Goal: Register for event/course

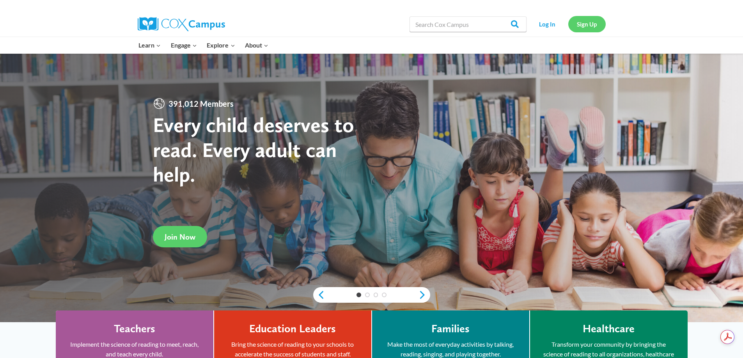
click at [582, 25] on link "Sign Up" at bounding box center [586, 24] width 37 height 16
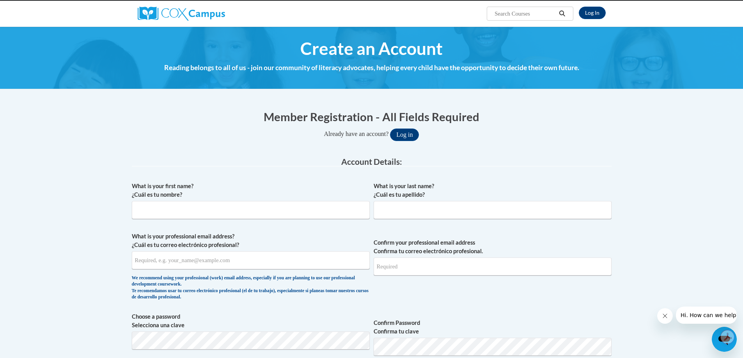
scroll to position [117, 0]
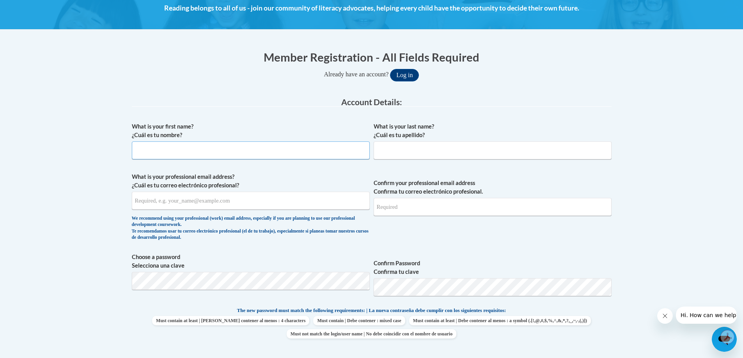
click at [170, 153] on input "What is your first name? ¿Cuál es tu nombre?" at bounding box center [251, 151] width 238 height 18
click at [397, 149] on input "What is your last name? ¿Cuál es tu apellido?" at bounding box center [493, 151] width 238 height 18
drag, startPoint x: 155, startPoint y: 150, endPoint x: 129, endPoint y: 149, distance: 26.1
click at [129, 149] on div "Member Registration - All Fields Required Already have an account? Log in Prefe…" at bounding box center [371, 345] width 491 height 609
click at [402, 148] on input "What is your last name? ¿Cuál es tu apellido?" at bounding box center [493, 151] width 238 height 18
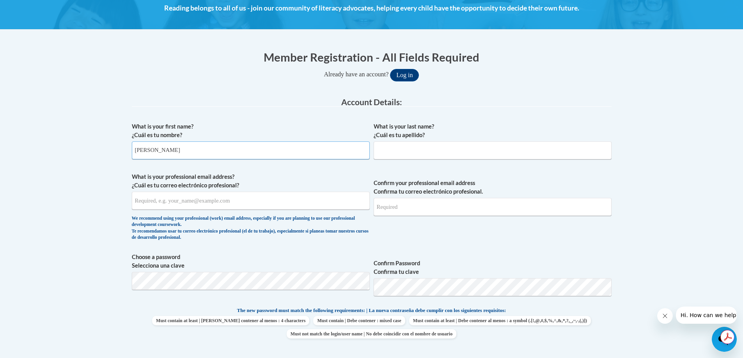
drag, startPoint x: 149, startPoint y: 151, endPoint x: 124, endPoint y: 152, distance: 25.0
click at [124, 152] on body "This site uses cookies to help improve your learning experience. By continuing …" at bounding box center [371, 359] width 743 height 952
click at [138, 151] on input "Jannette" at bounding box center [251, 151] width 238 height 18
type input "Jeannette"
click at [387, 150] on input "What is your last name? ¿Cuál es tu apellido?" at bounding box center [493, 151] width 238 height 18
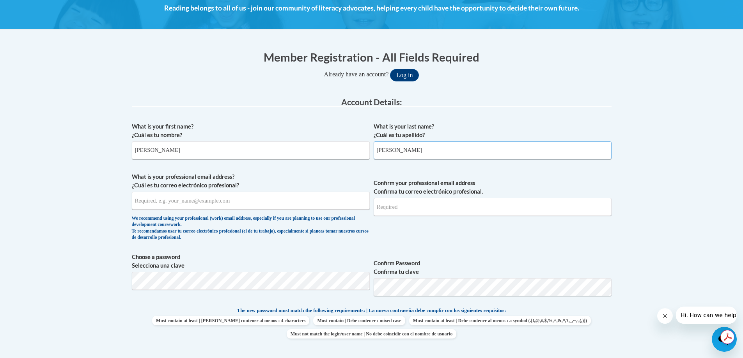
type input "Schonauer"
click at [157, 202] on input "What is your professional email address? ¿Cuál es tu correo electrónico profesi…" at bounding box center [251, 201] width 238 height 18
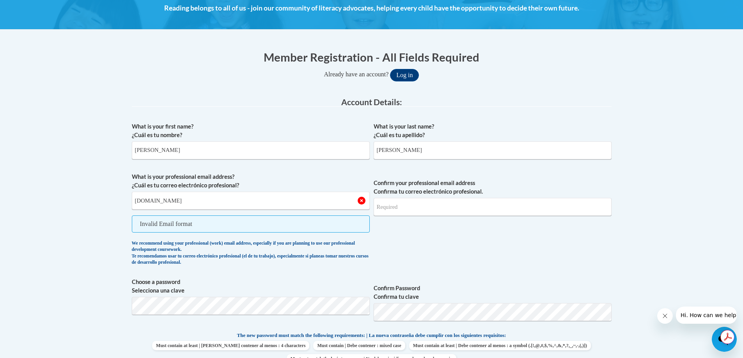
click at [419, 230] on span "Confirm your professional email address Confirma tu correo electrónico profesio…" at bounding box center [493, 221] width 238 height 97
click at [186, 201] on input "jeannetteschonauer2knohoco.org" at bounding box center [251, 201] width 238 height 18
type input "jeannetteschonauer@knohoco.org"
click at [492, 210] on input "Confirm your professional email address Confirma tu correo electrónico profesio…" at bounding box center [493, 207] width 238 height 18
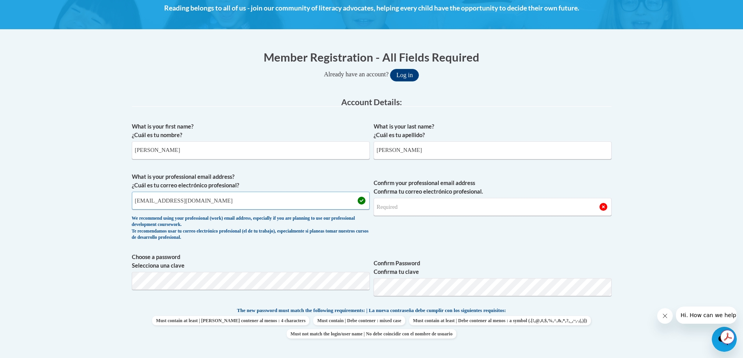
drag, startPoint x: 224, startPoint y: 200, endPoint x: 127, endPoint y: 200, distance: 96.7
click at [127, 200] on div "Member Registration - All Fields Required Already have an account? Log in Prefe…" at bounding box center [371, 345] width 491 height 609
click at [404, 209] on input "Confirm your professional email address Confirma tu correo electrónico profesio…" at bounding box center [493, 207] width 238 height 18
click at [382, 207] on input "Confirm your professional email address Confirma tu correo electrónico profesio…" at bounding box center [493, 207] width 238 height 18
click at [405, 203] on input "Confirm your professional email address Confirma tu correo electrónico profesio…" at bounding box center [493, 207] width 238 height 18
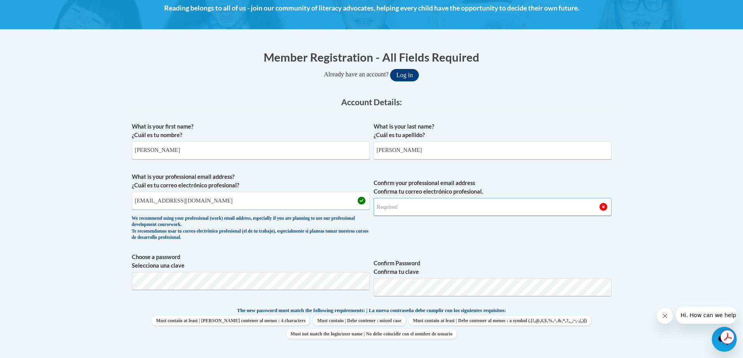
click at [394, 206] on input "Confirm your professional email address Confirma tu correo electrónico profesio…" at bounding box center [493, 207] width 238 height 18
type input "jeannetteschonauer@knohoco.org"
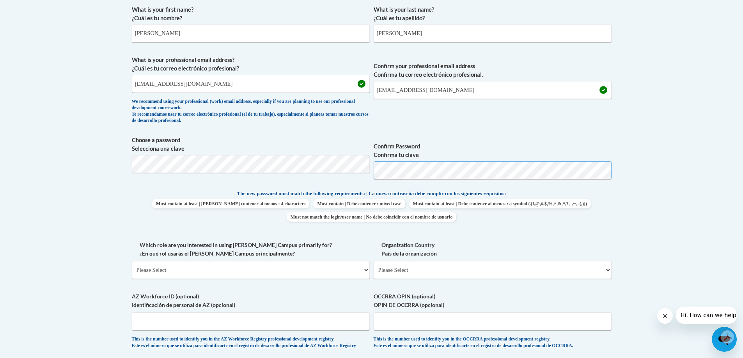
scroll to position [273, 0]
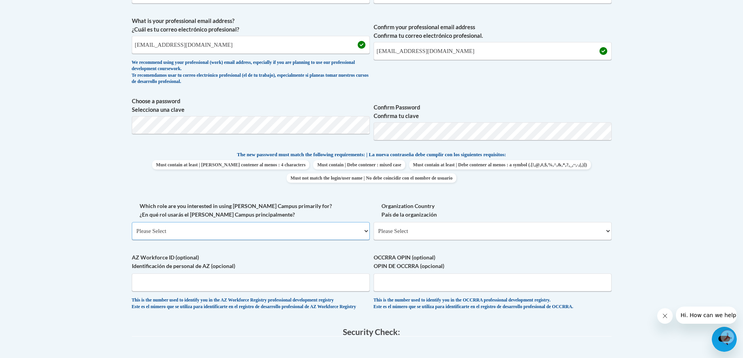
click at [365, 231] on select "Please Select College/University | Colegio/Universidad Community/Nonprofit Part…" at bounding box center [251, 231] width 238 height 18
select select "fbf2d438-af2f-41f8-98f1-81c410e29de3"
click at [132, 222] on select "Please Select College/University | Colegio/Universidad Community/Nonprofit Part…" at bounding box center [251, 231] width 238 height 18
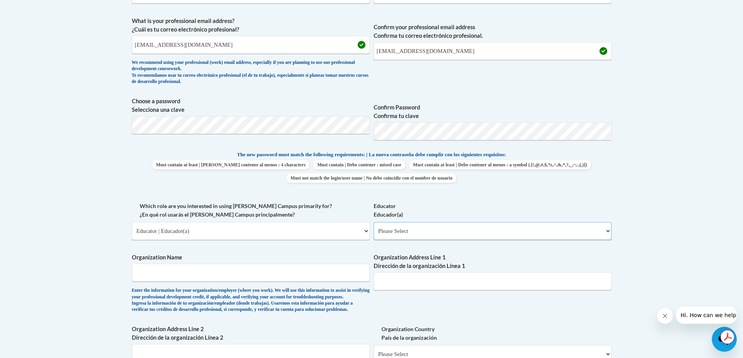
click at [604, 230] on select "Please Select Early Learning/Daycare Teacher/Family Home Care Provider | Maestr…" at bounding box center [493, 231] width 238 height 18
select select "67563ca1-16dc-4830-a7b3-94a34bed3689"
click at [374, 222] on select "Please Select Early Learning/Daycare Teacher/Family Home Care Provider | Maestr…" at bounding box center [493, 231] width 238 height 18
click at [152, 272] on input "Organization Name" at bounding box center [251, 273] width 238 height 18
type input "KnoHoCo Ashland HeadStart"
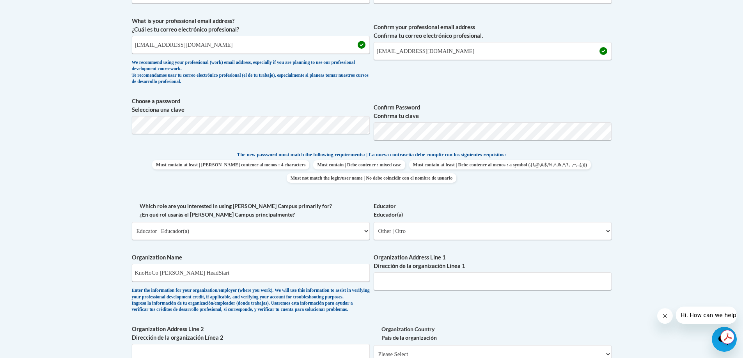
type input "108 Main Street Glenmont Ohio 44628"
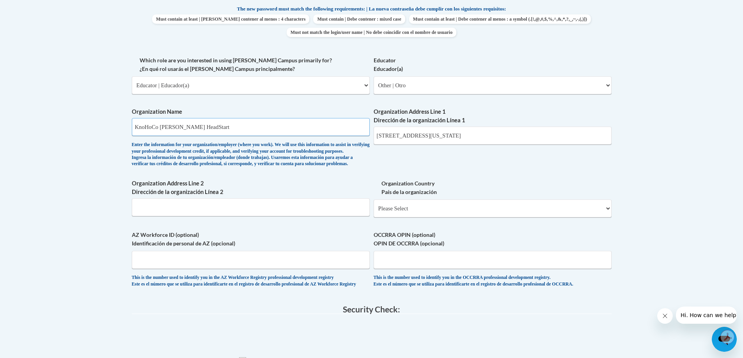
scroll to position [429, 0]
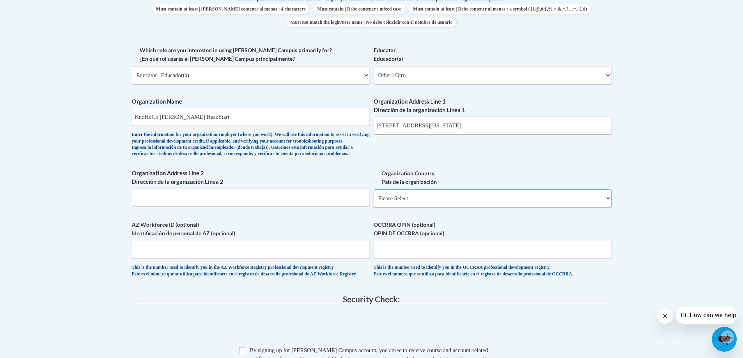
click at [409, 207] on select "Please Select United States | Estados Unidos Outside of the United States | Fue…" at bounding box center [493, 198] width 238 height 18
select select "ad49bcad-a171-4b2e-b99c-48b446064914"
click at [374, 202] on select "Please Select United States | Estados Unidos Outside of the United States | Fue…" at bounding box center [493, 198] width 238 height 18
select select
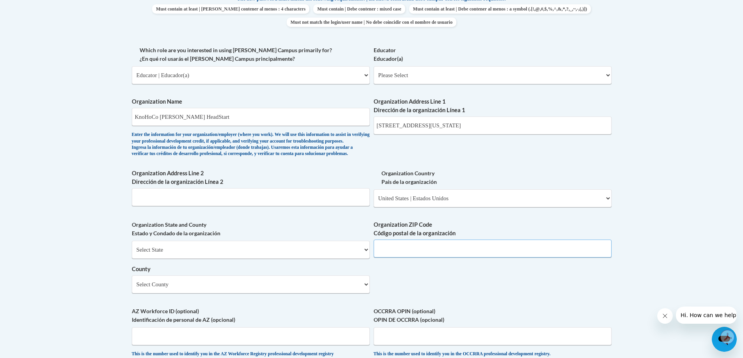
click at [404, 256] on input "Organization ZIP Code Código postal de la organización" at bounding box center [493, 249] width 238 height 18
type input "44628"
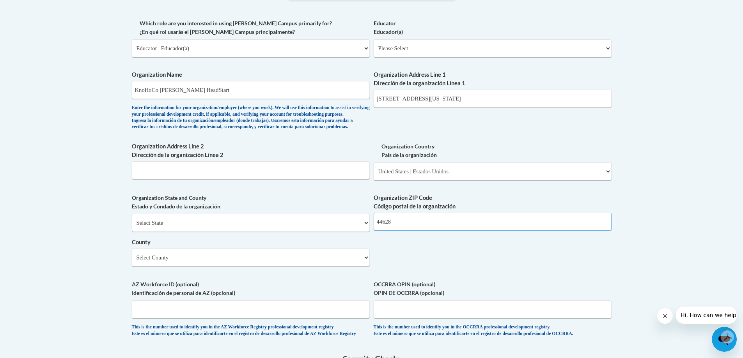
scroll to position [585, 0]
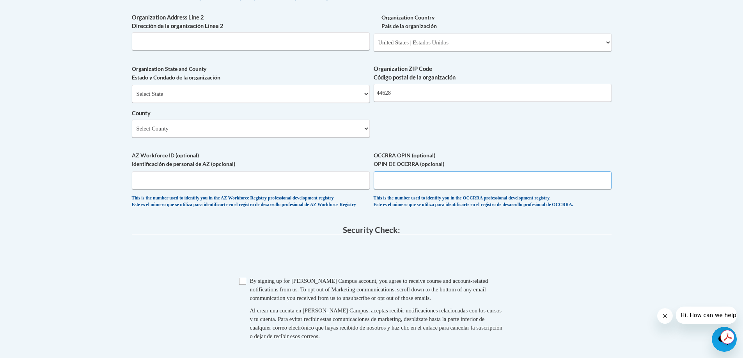
click at [401, 189] on input "OCCRRA OPIN (optional) OPIN DE OCCRRA (opcional)" at bounding box center [493, 181] width 238 height 18
type input "1145-0540"
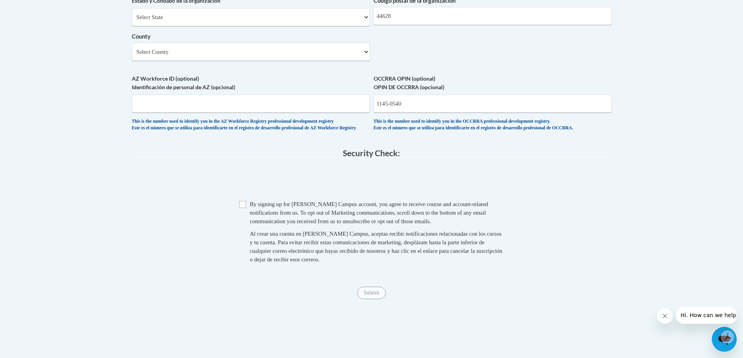
scroll to position [663, 0]
click at [244, 207] on input "Checkbox" at bounding box center [242, 203] width 7 height 7
checkbox input "true"
click at [368, 298] on input "Submit" at bounding box center [371, 292] width 28 height 12
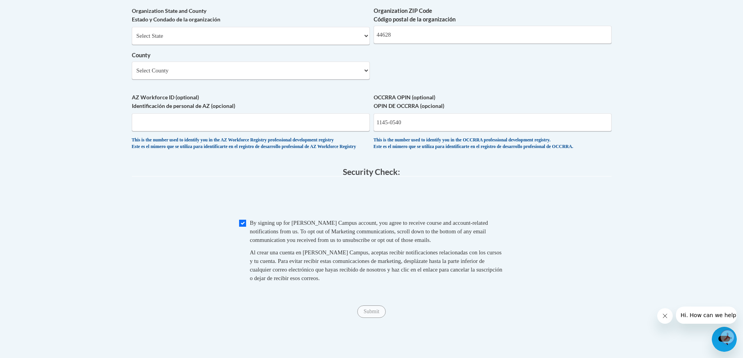
scroll to position [624, 0]
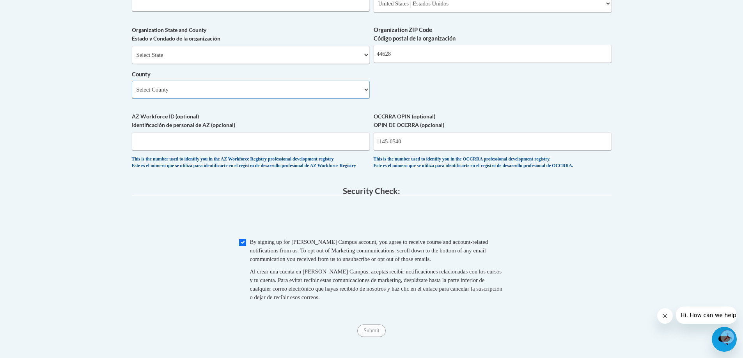
click at [365, 99] on select "Select County Adams Allen Ashland Ashtabula Athens Auglaize Belmont Brown Butle…" at bounding box center [251, 90] width 238 height 18
select select "Holmes"
click at [132, 94] on select "Select County Adams Allen Ashland Ashtabula Athens Auglaize Belmont Brown Butle…" at bounding box center [251, 90] width 238 height 18
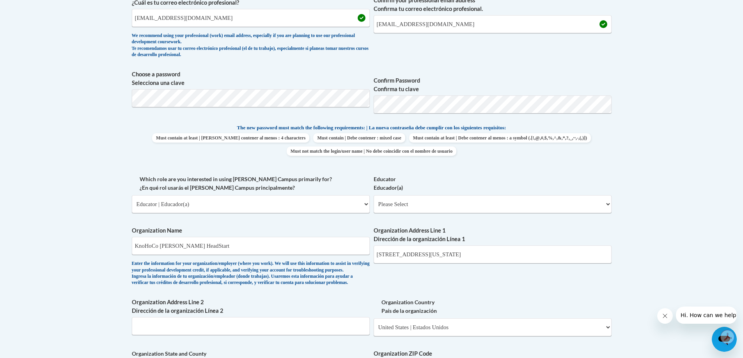
scroll to position [312, 0]
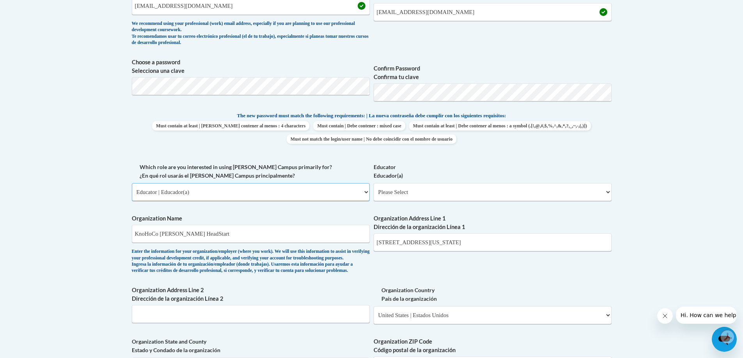
click at [366, 190] on select "Please Select College/University | Colegio/Universidad Community/Nonprofit Part…" at bounding box center [251, 192] width 238 height 18
click at [132, 183] on select "Please Select College/University | Colegio/Universidad Community/Nonprofit Part…" at bounding box center [251, 192] width 238 height 18
click at [427, 193] on select "Please Select Early Learning/Daycare Teacher/Family Home Care Provider | Maestr…" at bounding box center [493, 192] width 238 height 18
select select "67563ca1-16dc-4830-a7b3-94a34bed3689"
click at [374, 183] on select "Please Select Early Learning/Daycare Teacher/Family Home Care Provider | Maestr…" at bounding box center [493, 192] width 238 height 18
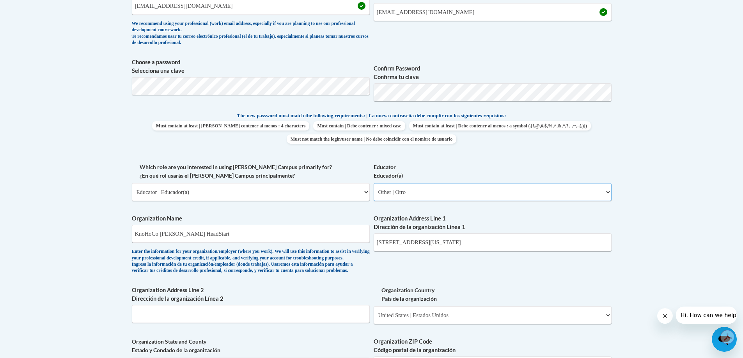
select select "null"
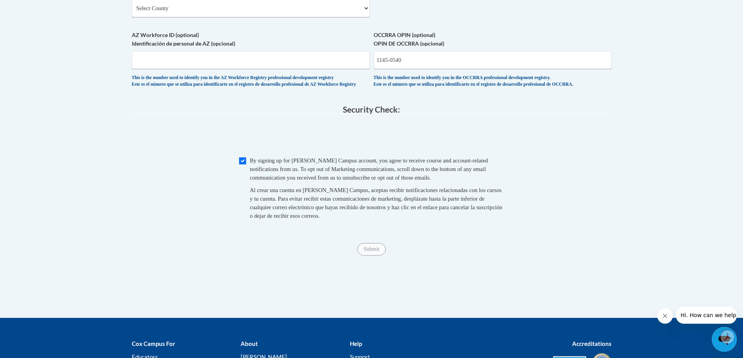
scroll to position [724, 0]
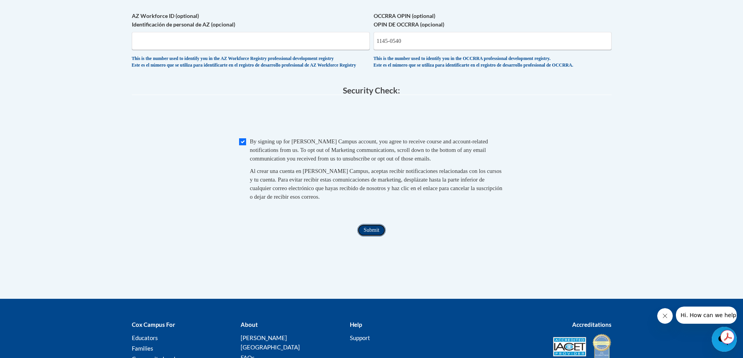
click at [372, 237] on input "Submit" at bounding box center [371, 230] width 28 height 12
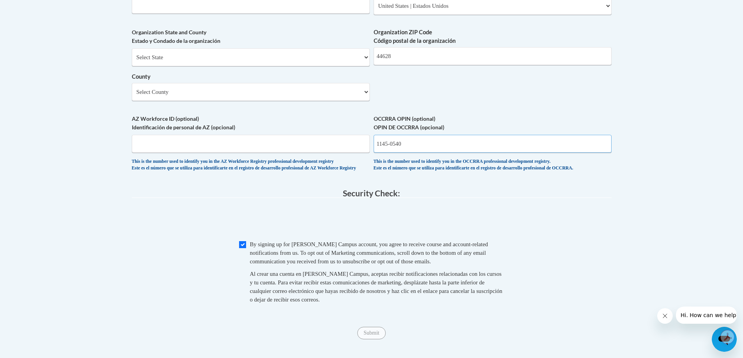
scroll to position [607, 0]
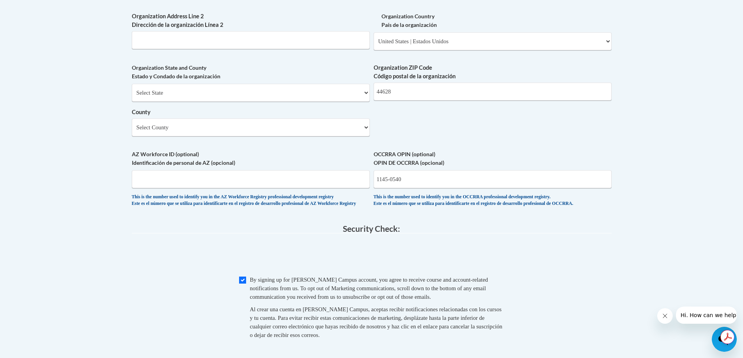
scroll to position [568, 0]
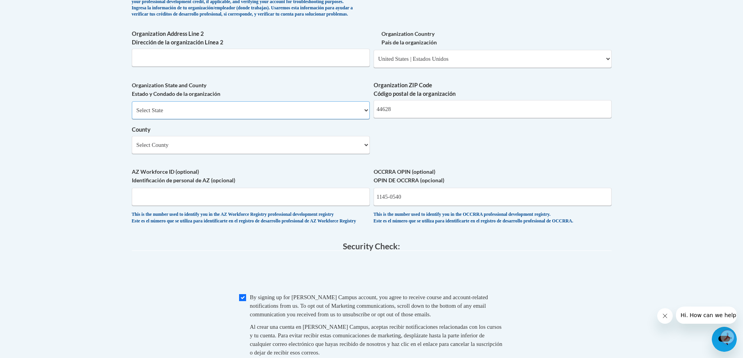
click at [363, 119] on select "Select State Alabama Alaska Arizona Arkansas California Colorado Connecticut De…" at bounding box center [251, 110] width 238 height 18
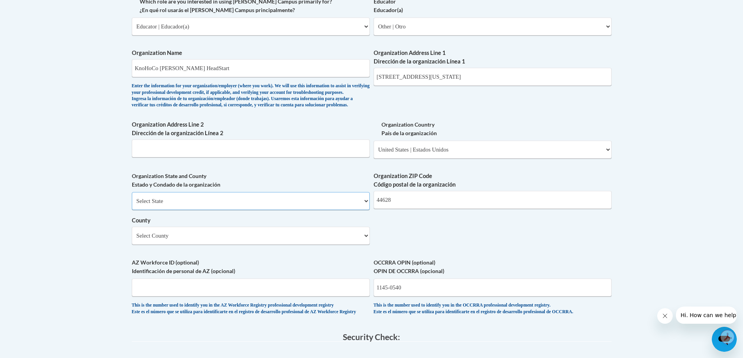
scroll to position [490, 0]
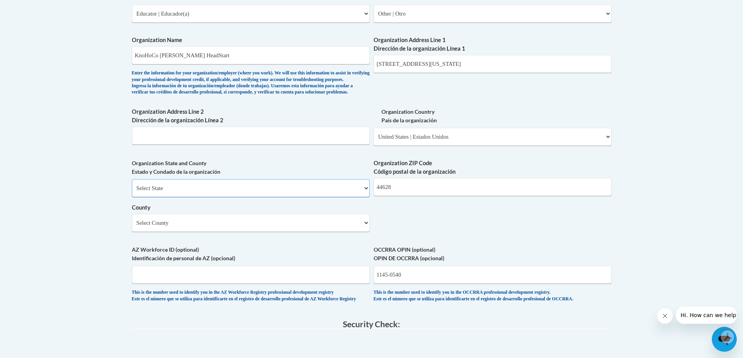
click at [360, 197] on select "Select State Alabama Alaska Arizona Arkansas California Colorado Connecticut De…" at bounding box center [251, 188] width 238 height 18
select select "Ohio"
click at [141, 197] on select "Select State Alabama Alaska Arizona Arkansas California Colorado Connecticut De…" at bounding box center [251, 188] width 238 height 18
click at [449, 240] on div "What is your first name? ¿Cuál es tu nombre? Jeannette What is your last name? …" at bounding box center [372, 27] width 480 height 565
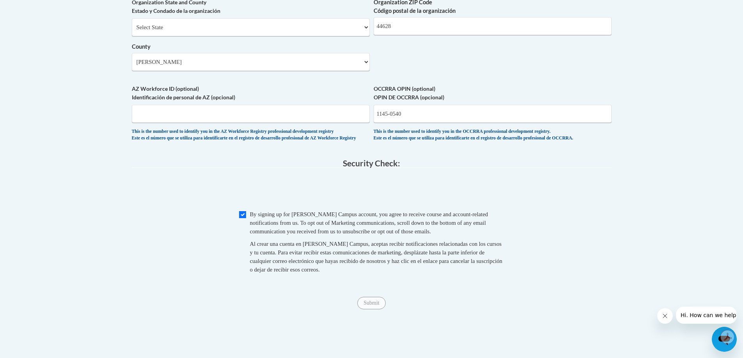
scroll to position [685, 0]
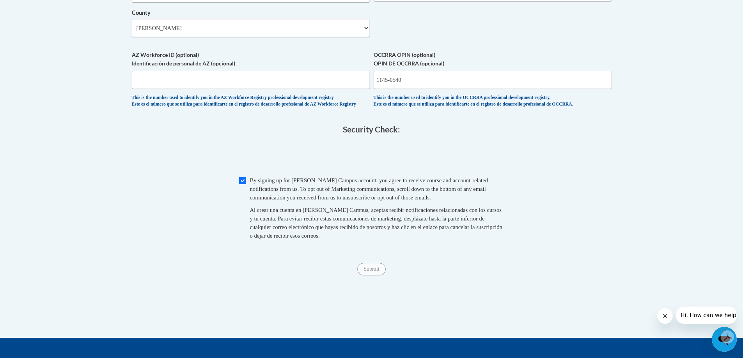
click at [411, 202] on div "By signing up for a Cox Campus account, you agree to receive course and account…" at bounding box center [377, 189] width 254 height 26
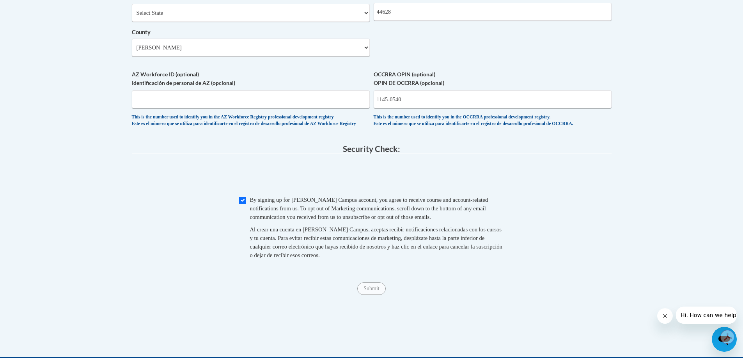
scroll to position [646, 0]
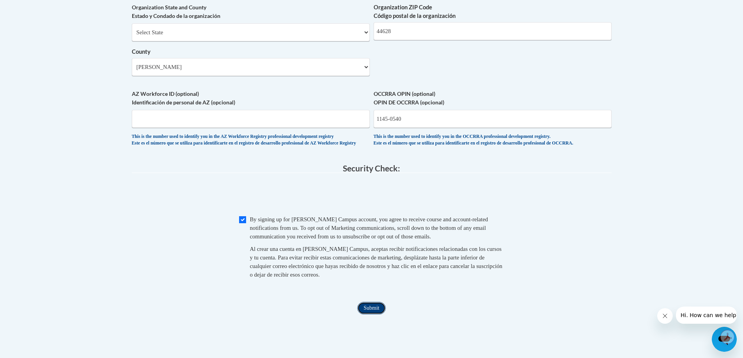
click at [372, 315] on input "Submit" at bounding box center [371, 308] width 28 height 12
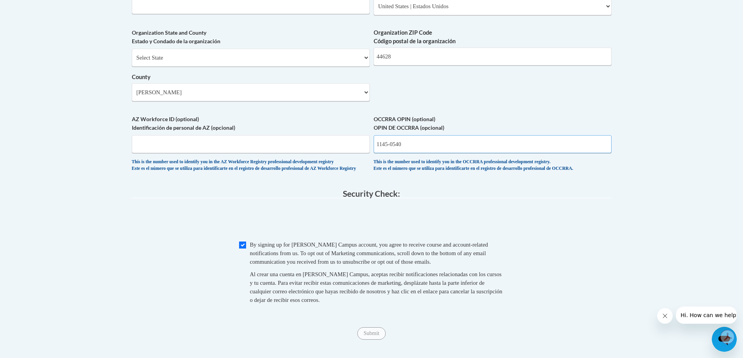
scroll to position [607, 0]
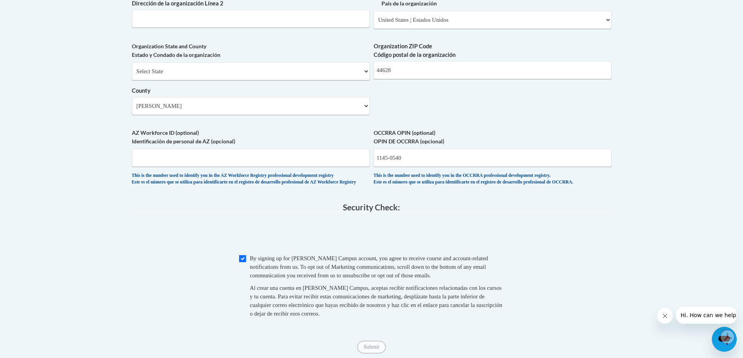
click at [388, 167] on input "1145-0540" at bounding box center [493, 158] width 238 height 18
type input "11450540"
click at [551, 236] on fieldset "Security Check: Enter the security code + = TextBox Checkbox" at bounding box center [372, 269] width 480 height 133
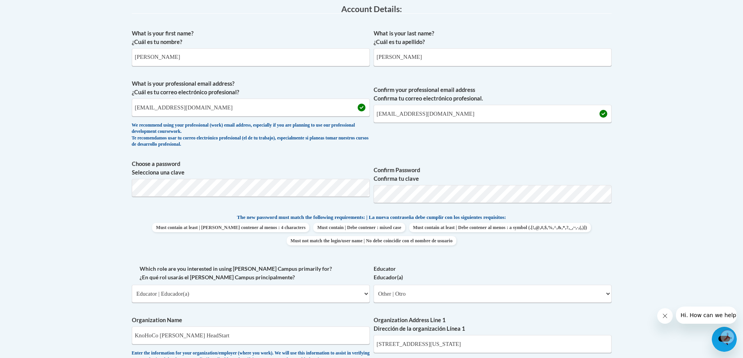
scroll to position [179, 0]
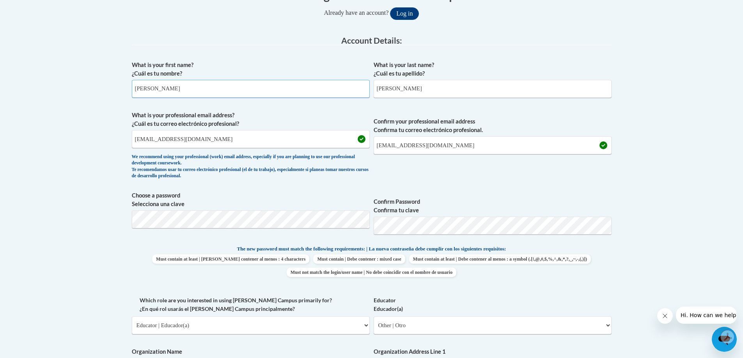
click at [165, 92] on input "Jeannette" at bounding box center [251, 89] width 238 height 18
click at [404, 88] on input "Schonauer" at bounding box center [493, 89] width 238 height 18
click at [485, 148] on input "jeannetteschonauer@knohoco.org" at bounding box center [493, 145] width 238 height 18
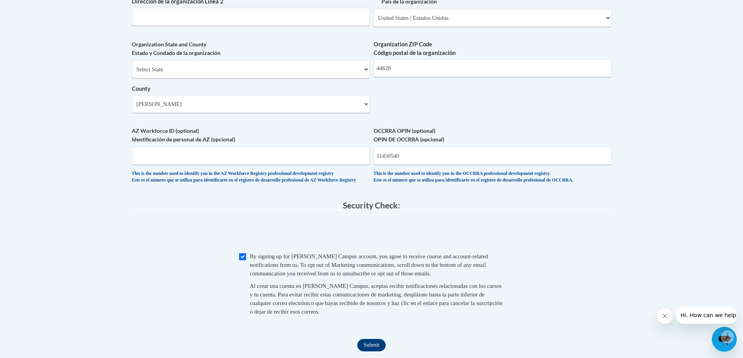
scroll to position [685, 0]
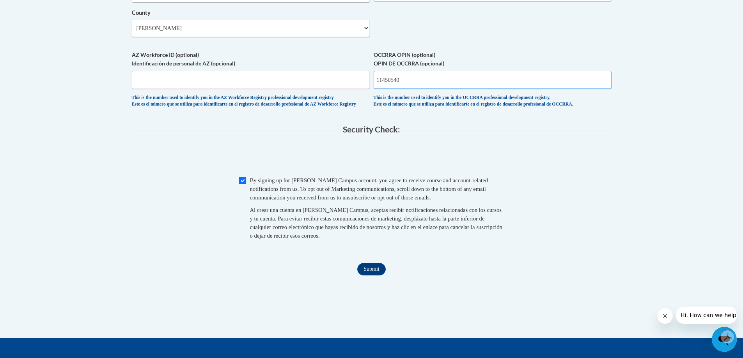
click at [411, 89] on input "11450540" at bounding box center [493, 80] width 238 height 18
click at [231, 89] on input "AZ Workforce ID (optional) Identificación de personal de AZ (opcional)" at bounding box center [251, 80] width 238 height 18
click at [169, 37] on select "Select County Adams Allen Ashland Ashtabula Athens Auglaize Belmont Brown Butle…" at bounding box center [251, 28] width 238 height 18
click at [158, 37] on select "Select County Adams Allen Ashland Ashtabula Athens Auglaize Belmont Brown Butle…" at bounding box center [251, 28] width 238 height 18
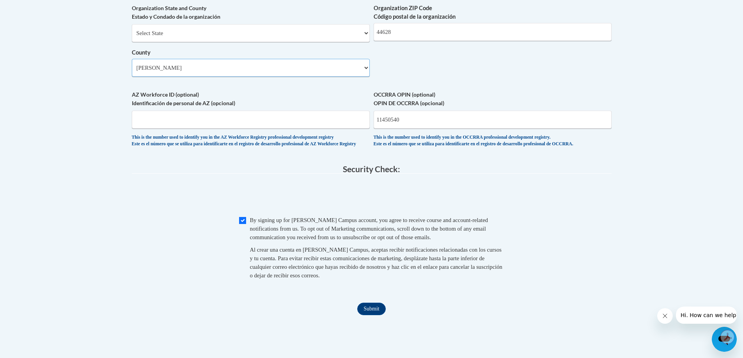
scroll to position [646, 0]
click at [367, 315] on input "Submit" at bounding box center [371, 308] width 28 height 12
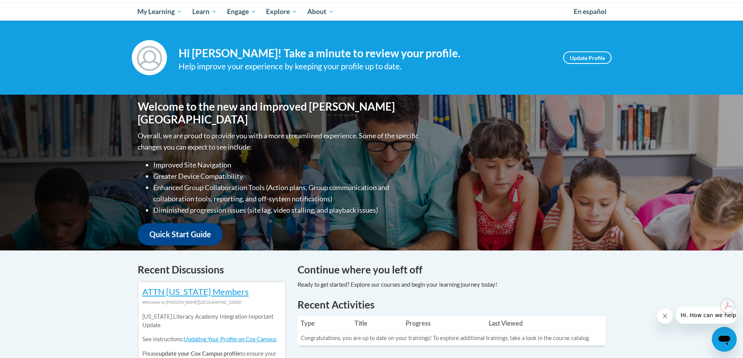
scroll to position [78, 0]
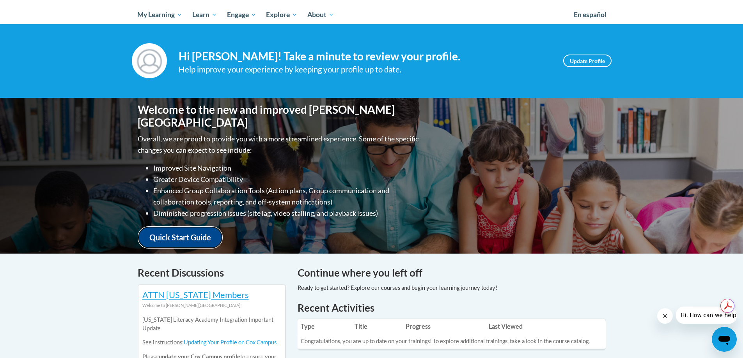
click at [177, 227] on link "Quick Start Guide" at bounding box center [180, 238] width 85 height 22
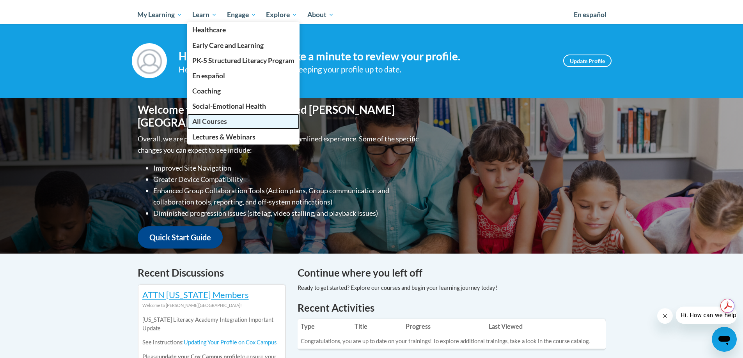
click at [209, 121] on span "All Courses" at bounding box center [209, 121] width 35 height 8
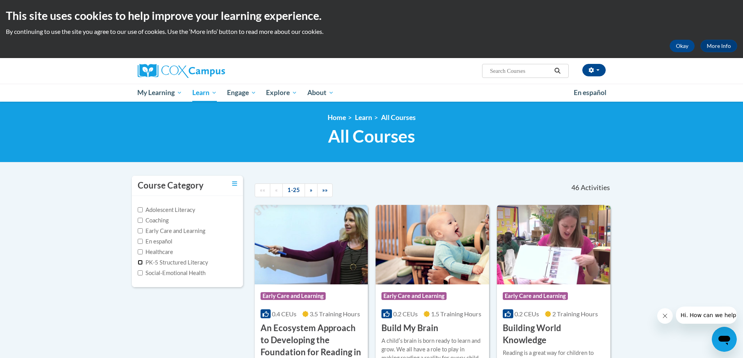
click at [140, 261] on input "PK-5 Structured Literacy" at bounding box center [140, 262] width 5 height 5
checkbox input "true"
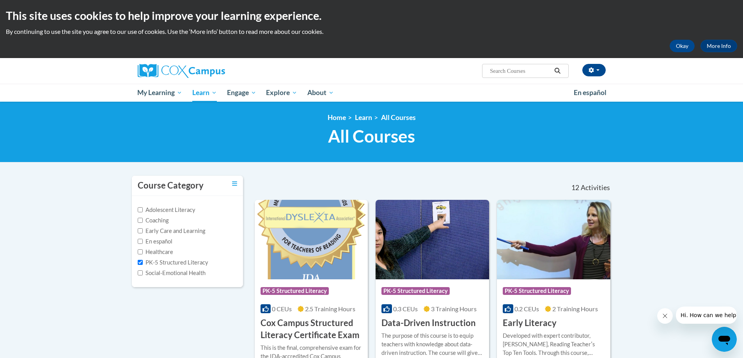
click at [511, 70] on input "Search..." at bounding box center [520, 70] width 62 height 9
type input "The power of language"
click at [558, 68] on icon "Search" at bounding box center [557, 71] width 7 height 6
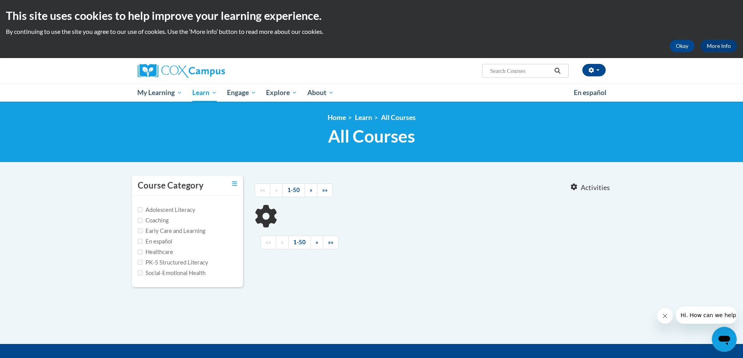
type input "The power of language"
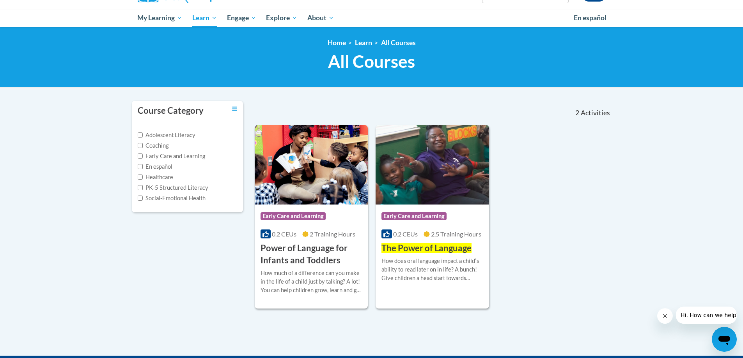
scroll to position [78, 0]
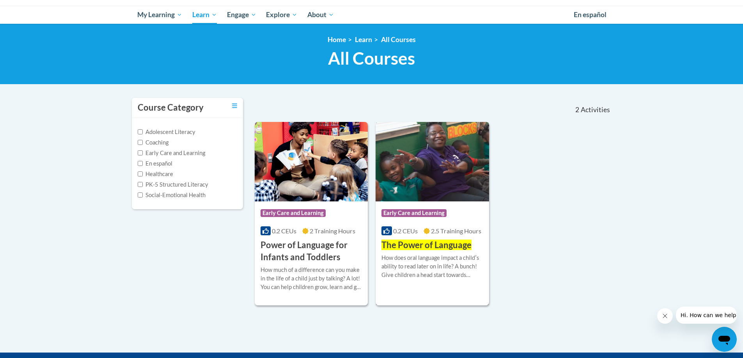
click at [423, 248] on span "The Power of Language" at bounding box center [426, 245] width 90 height 11
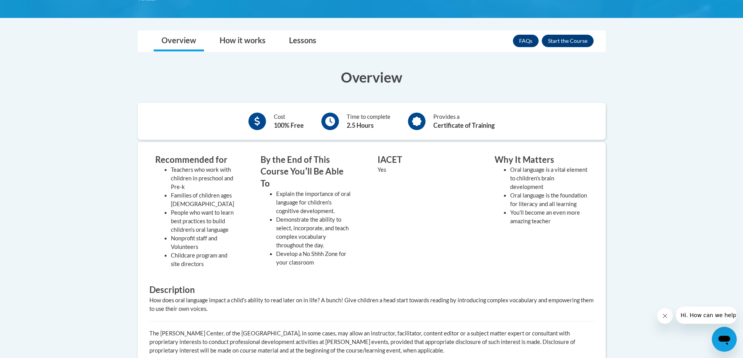
scroll to position [156, 0]
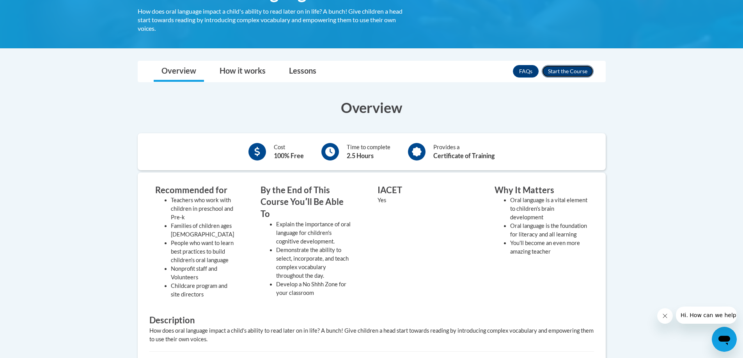
click at [561, 70] on button "Enroll" at bounding box center [568, 71] width 52 height 12
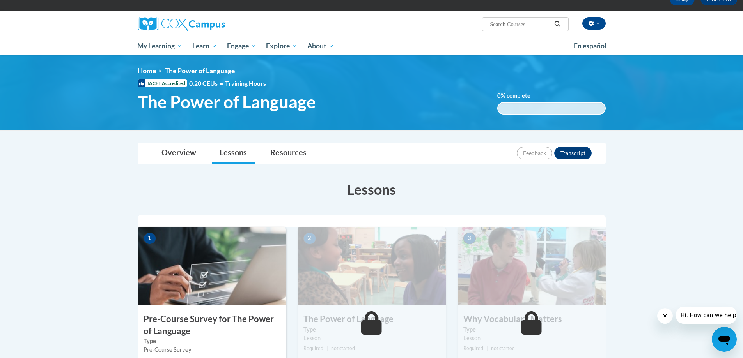
scroll to position [39, 0]
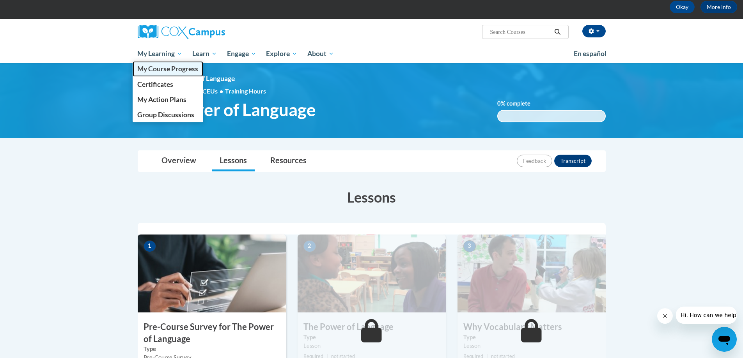
click at [160, 68] on span "My Course Progress" at bounding box center [167, 69] width 61 height 8
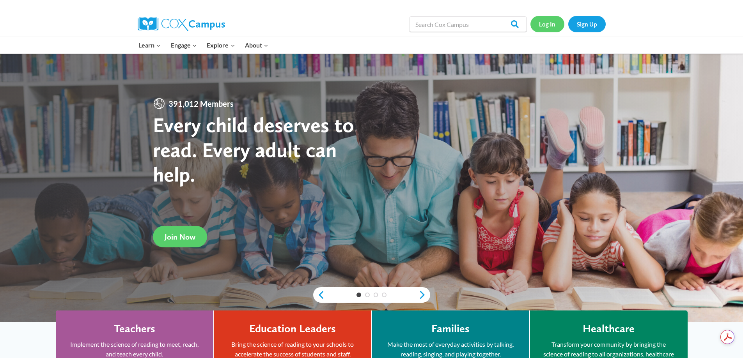
click at [545, 21] on link "Log In" at bounding box center [547, 24] width 34 height 16
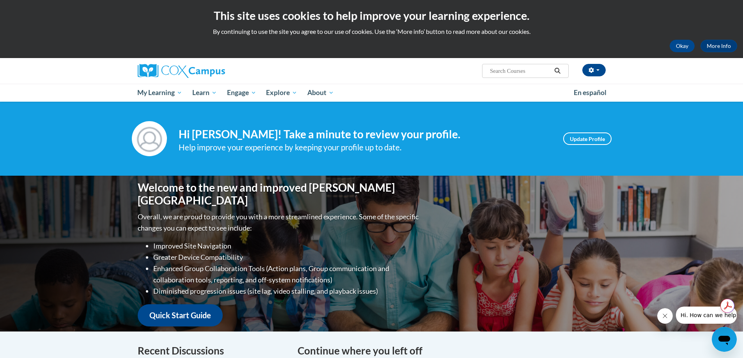
click at [506, 71] on input "Search..." at bounding box center [520, 70] width 62 height 9
click at [494, 66] on span "Search Search..." at bounding box center [525, 71] width 86 height 14
click at [494, 70] on input "Search..." at bounding box center [520, 70] width 62 height 9
type input "brain friendly classrooms"
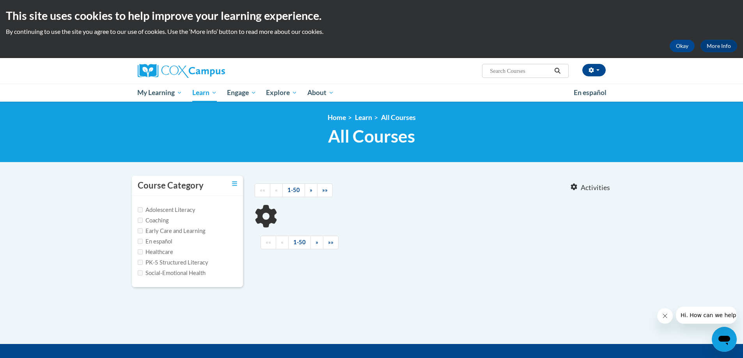
type input "brain friendly classrooms"
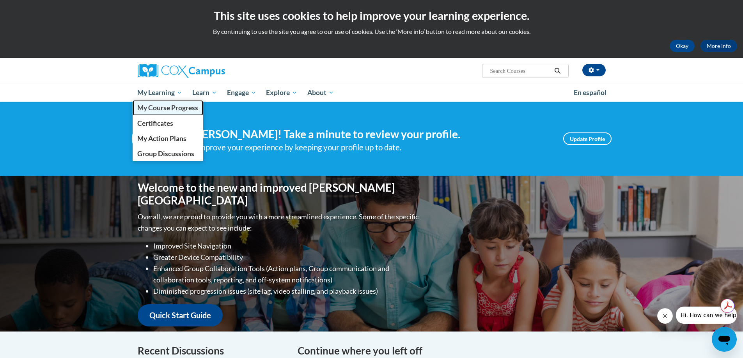
click at [159, 107] on span "My Course Progress" at bounding box center [167, 108] width 61 height 8
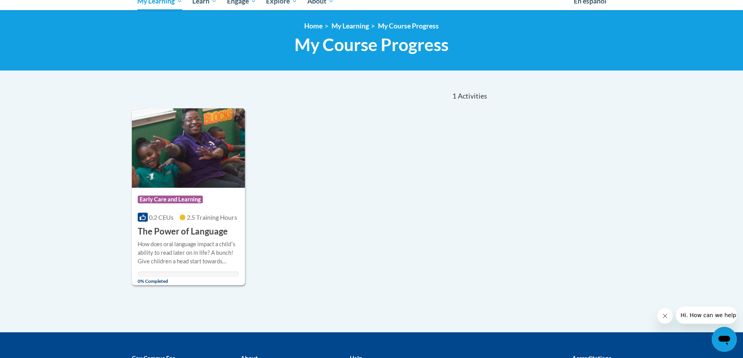
scroll to position [78, 0]
